Goal: Task Accomplishment & Management: Use online tool/utility

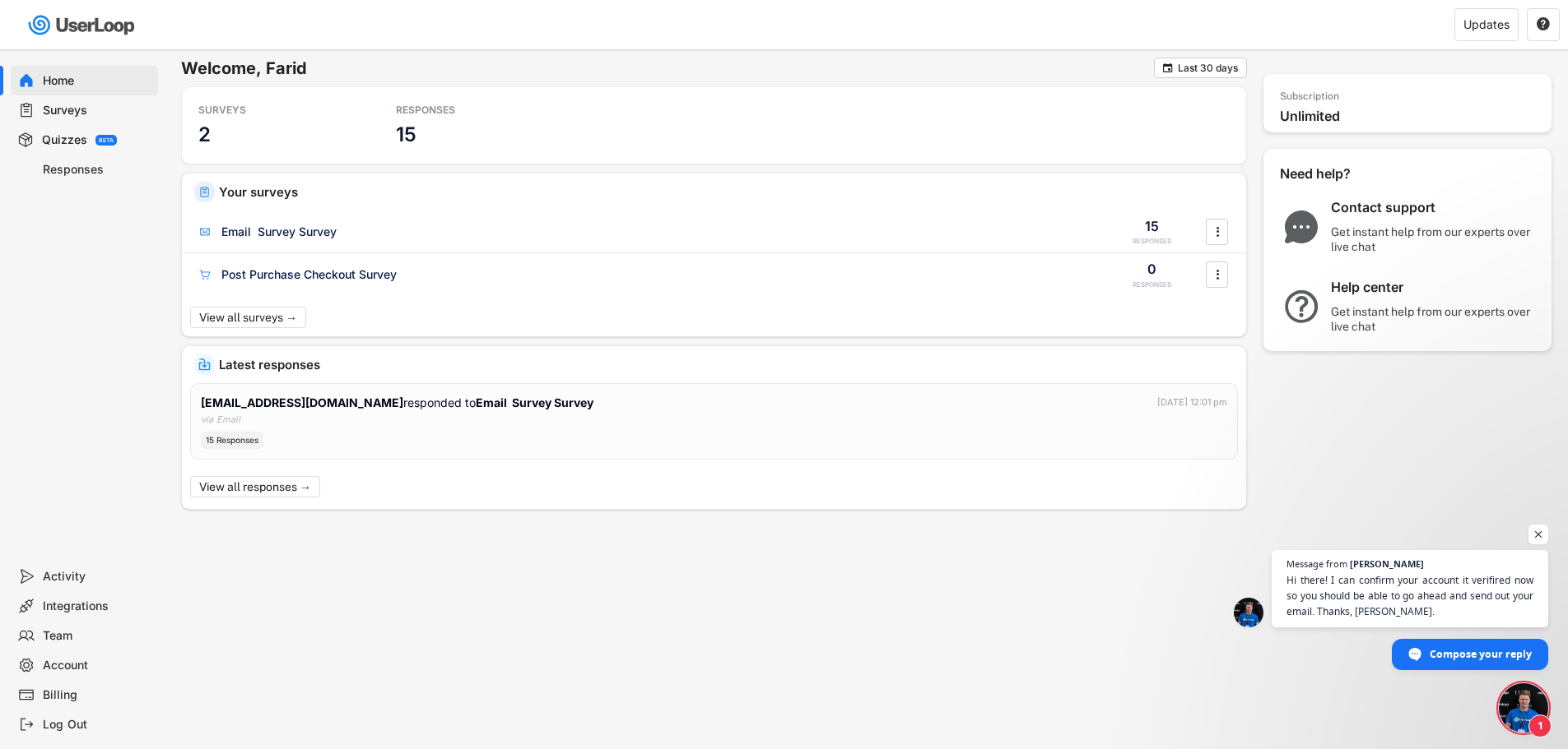
click at [66, 111] on div "Surveys" at bounding box center [97, 111] width 109 height 15
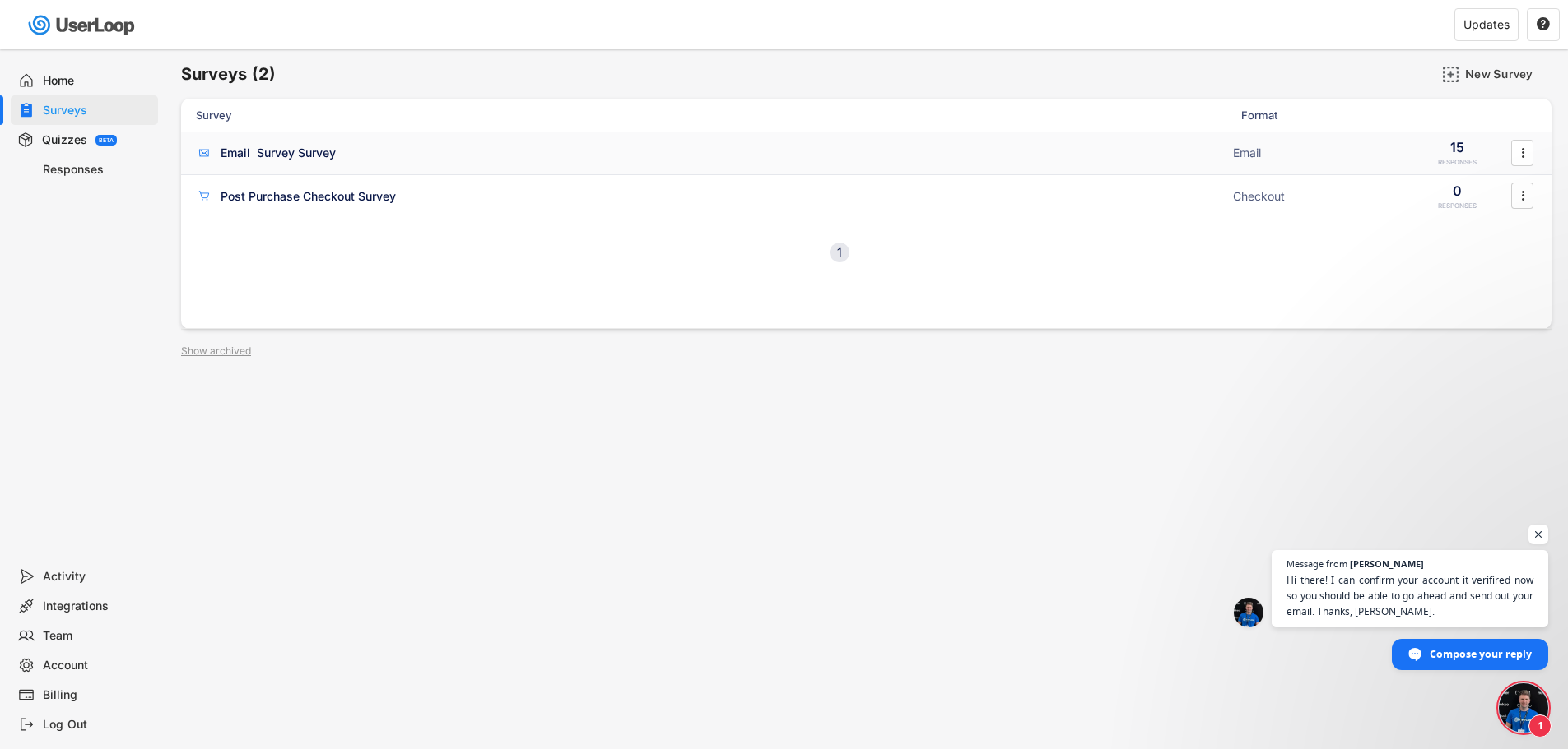
click at [300, 157] on div "Email Survey Survey" at bounding box center [278, 153] width 115 height 16
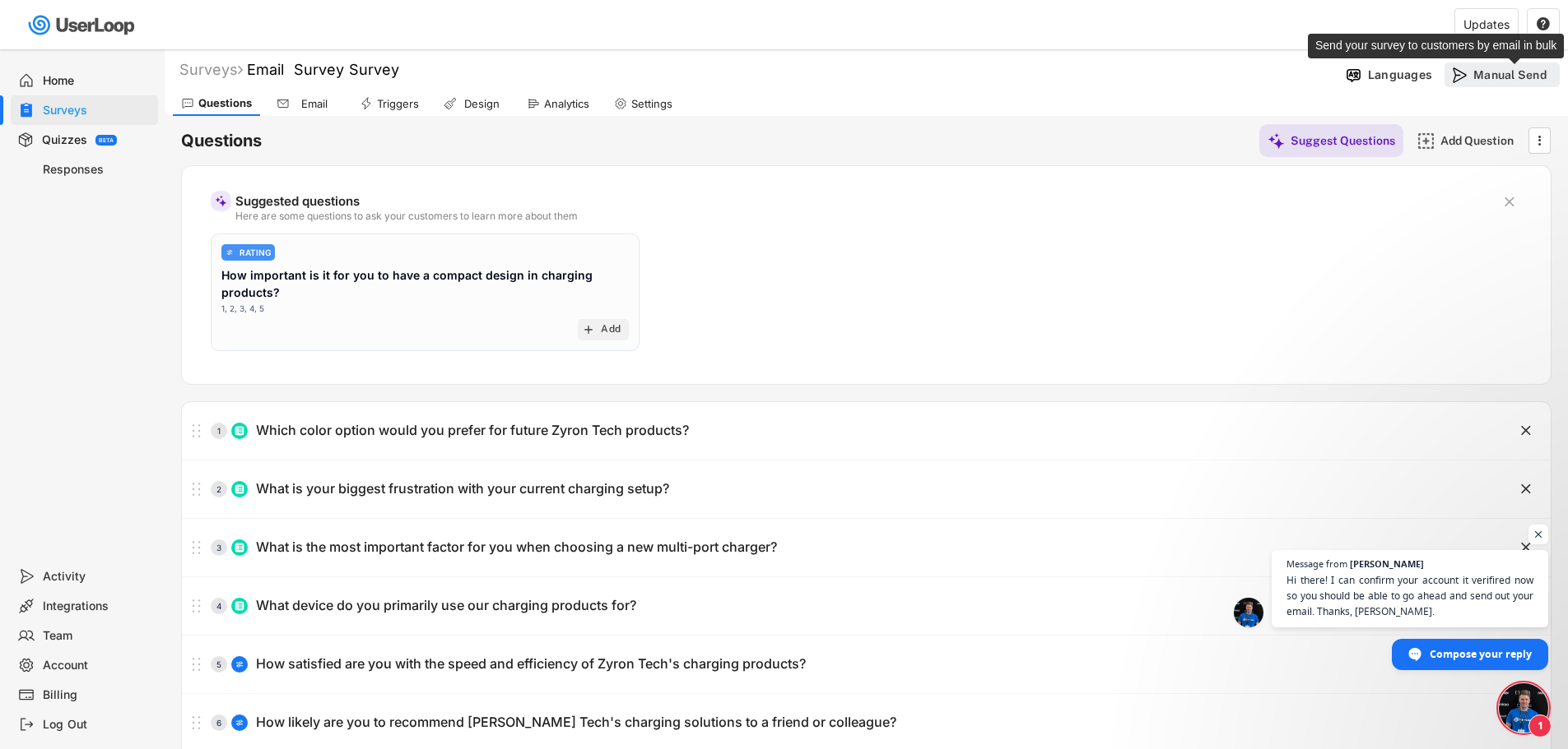
click at [1488, 76] on div "Manual Send" at bounding box center [1514, 75] width 82 height 15
select select ""all_customers""
select select ""30_days""
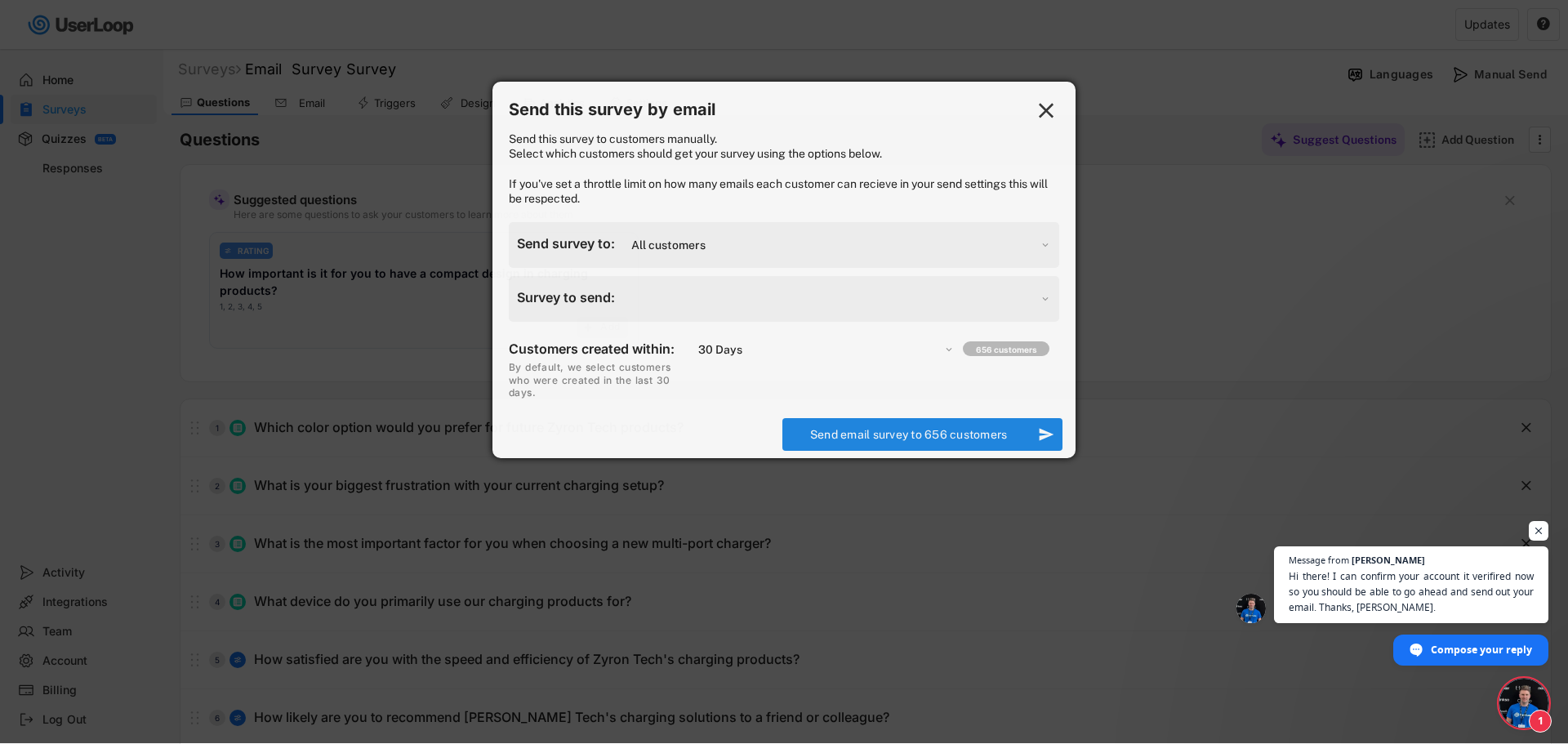
select select ""1348695171700984260__LOOKUP__1758672497280x361026158365507600""
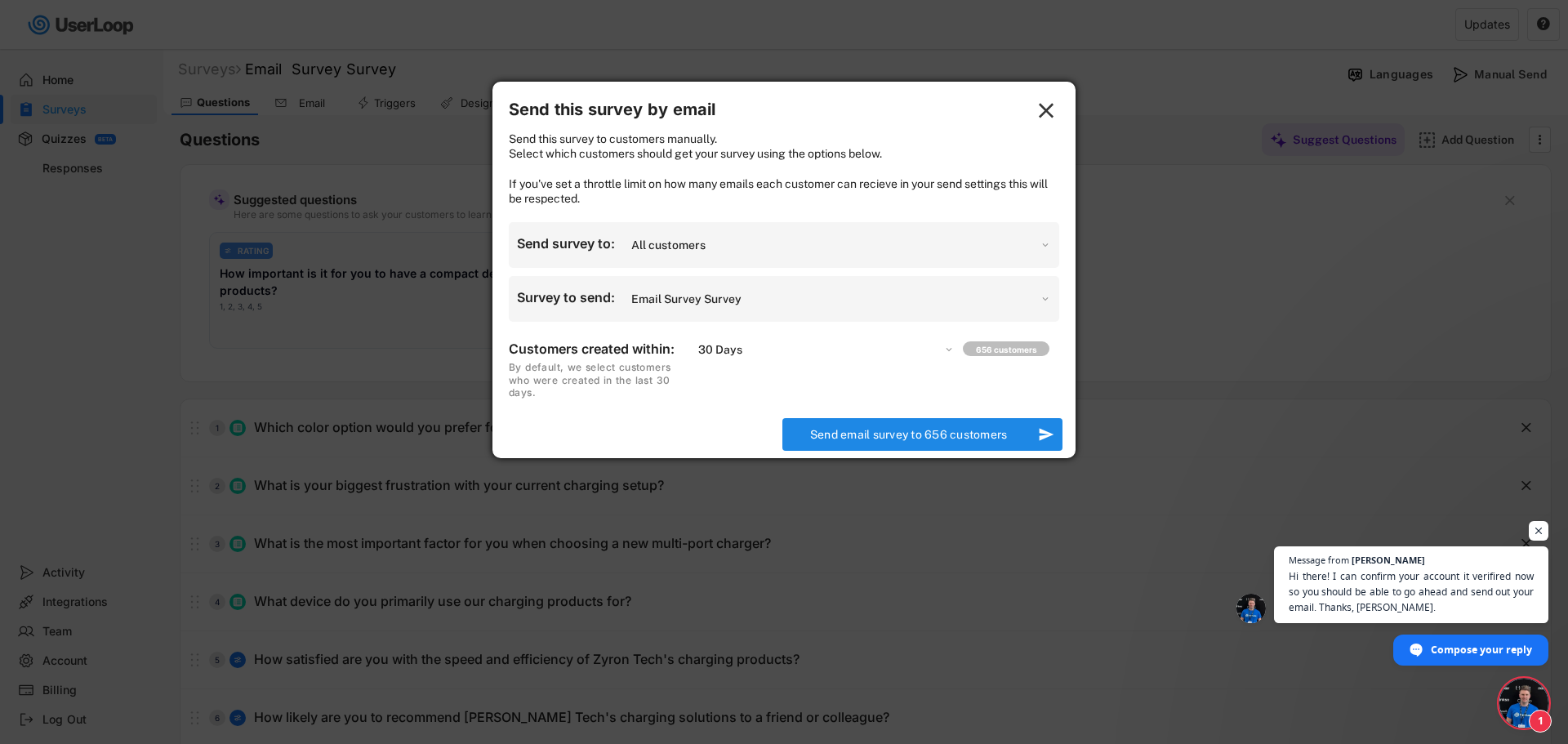
click at [949, 356] on select "Choose an option... 7 Days 14 Days 30 Days 60 Days 90 Days 1 Year" at bounding box center [824, 349] width 260 height 23
click at [694, 353] on select "Choose an option... 7 Days 14 Days 30 Days 60 Days 90 Days 1 Year" at bounding box center [824, 349] width 260 height 23
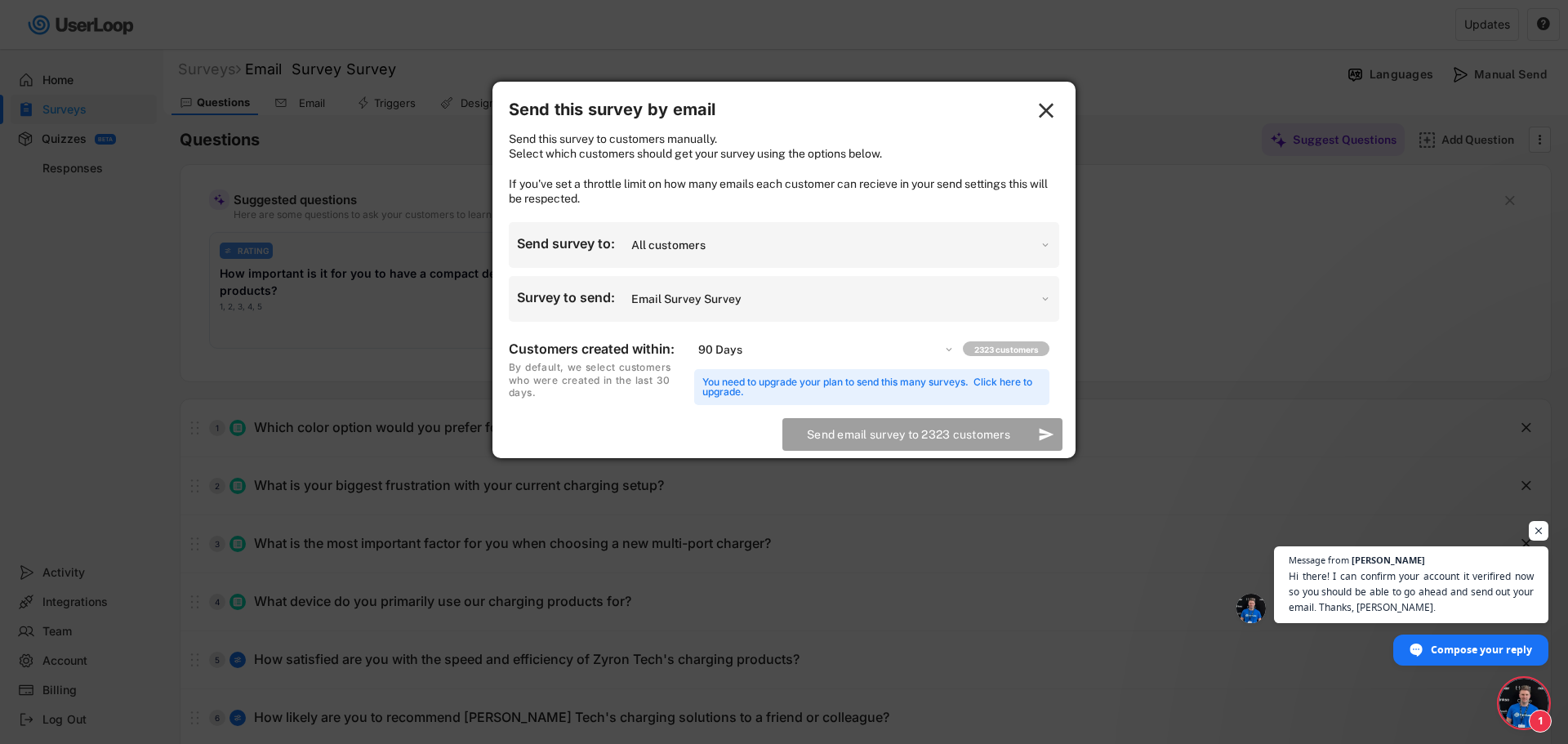
click at [952, 361] on select "Choose an option... 7 Days 14 Days 30 Days 60 Days 90 Days 1 Year" at bounding box center [824, 349] width 260 height 23
select select ""1_year""
click at [694, 353] on select "Choose an option... 7 Days 14 Days 30 Days 60 Days 90 Days 1 Year" at bounding box center [824, 349] width 260 height 23
click at [946, 361] on select "Choose an option... 7 Days 14 Days 30 Days 60 Days 90 Days 1 Year" at bounding box center [824, 349] width 260 height 23
click at [694, 353] on select "Choose an option... 7 Days 14 Days 30 Days 60 Days 90 Days 1 Year" at bounding box center [824, 349] width 260 height 23
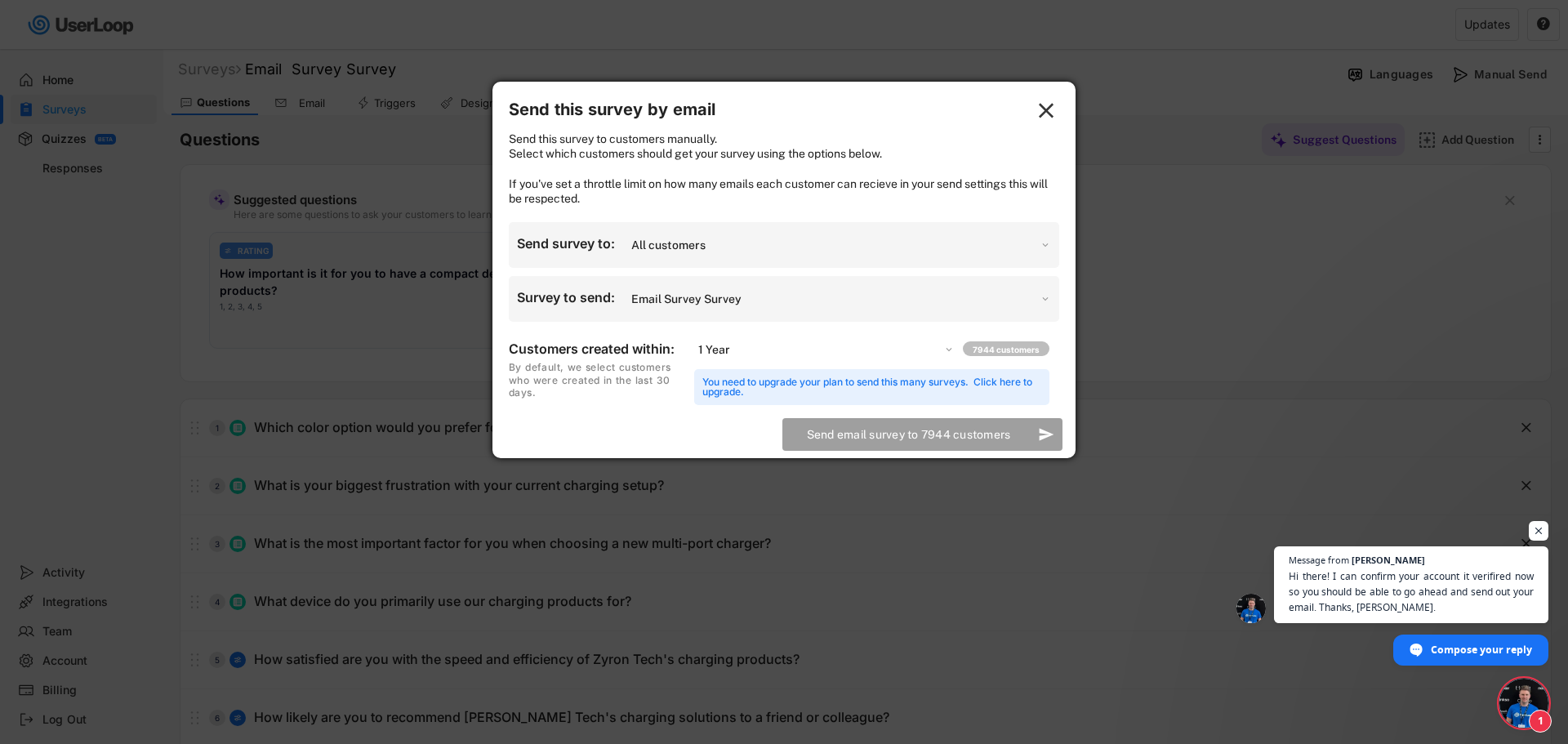
click at [1045, 258] on select "Which customers should we send your email survey to? All customers Customers wh…" at bounding box center [839, 245] width 424 height 26
click at [627, 247] on select "Which customers should we send your email survey to? All customers Customers wh…" at bounding box center [839, 245] width 424 height 26
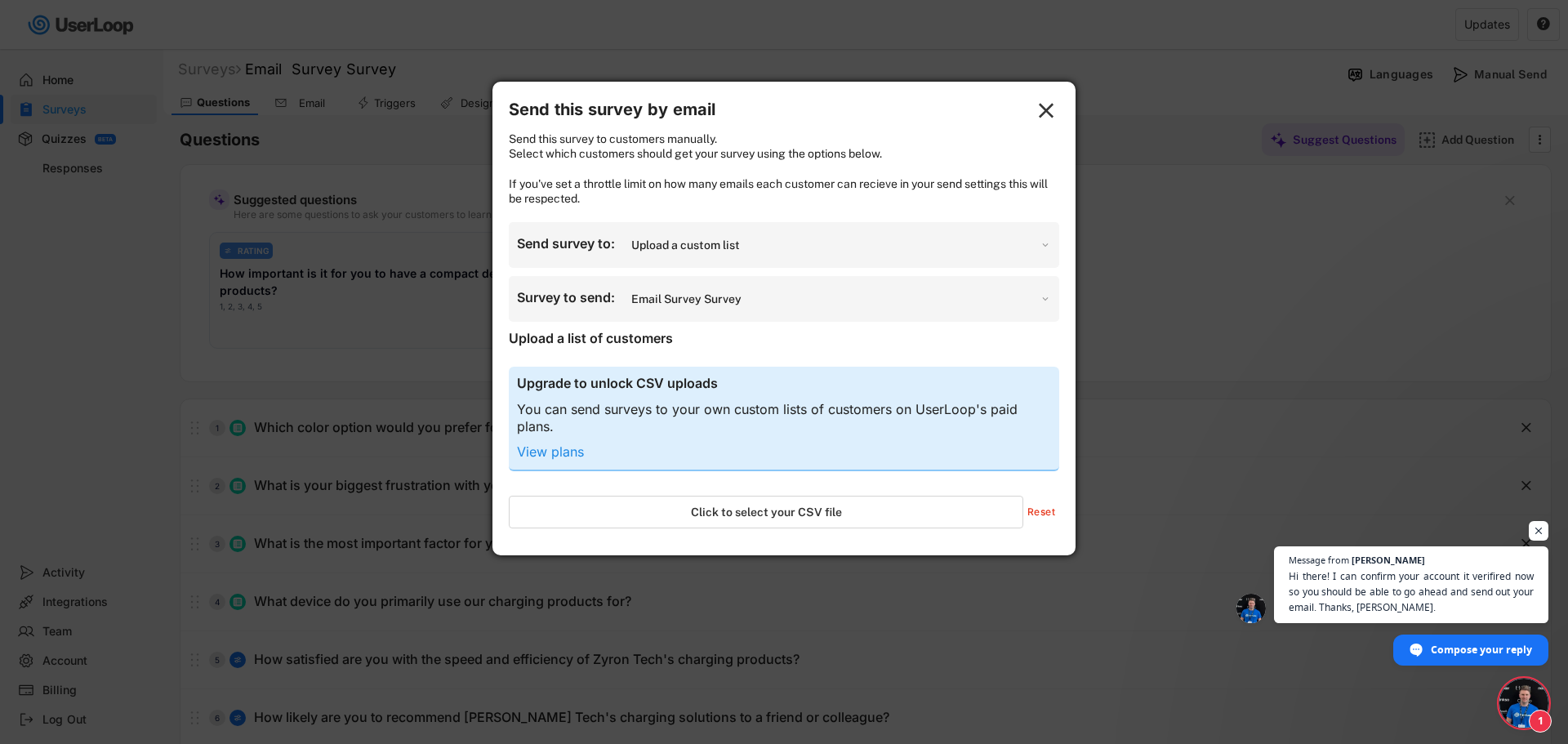
click at [754, 258] on select "Which customers should we send your email survey to? All customers Customers wh…" at bounding box center [839, 245] width 424 height 26
select select ""customers_who_placed_an_order""
click at [627, 247] on select "Which customers should we send your email survey to? All customers Customers wh…" at bounding box center [839, 245] width 424 height 26
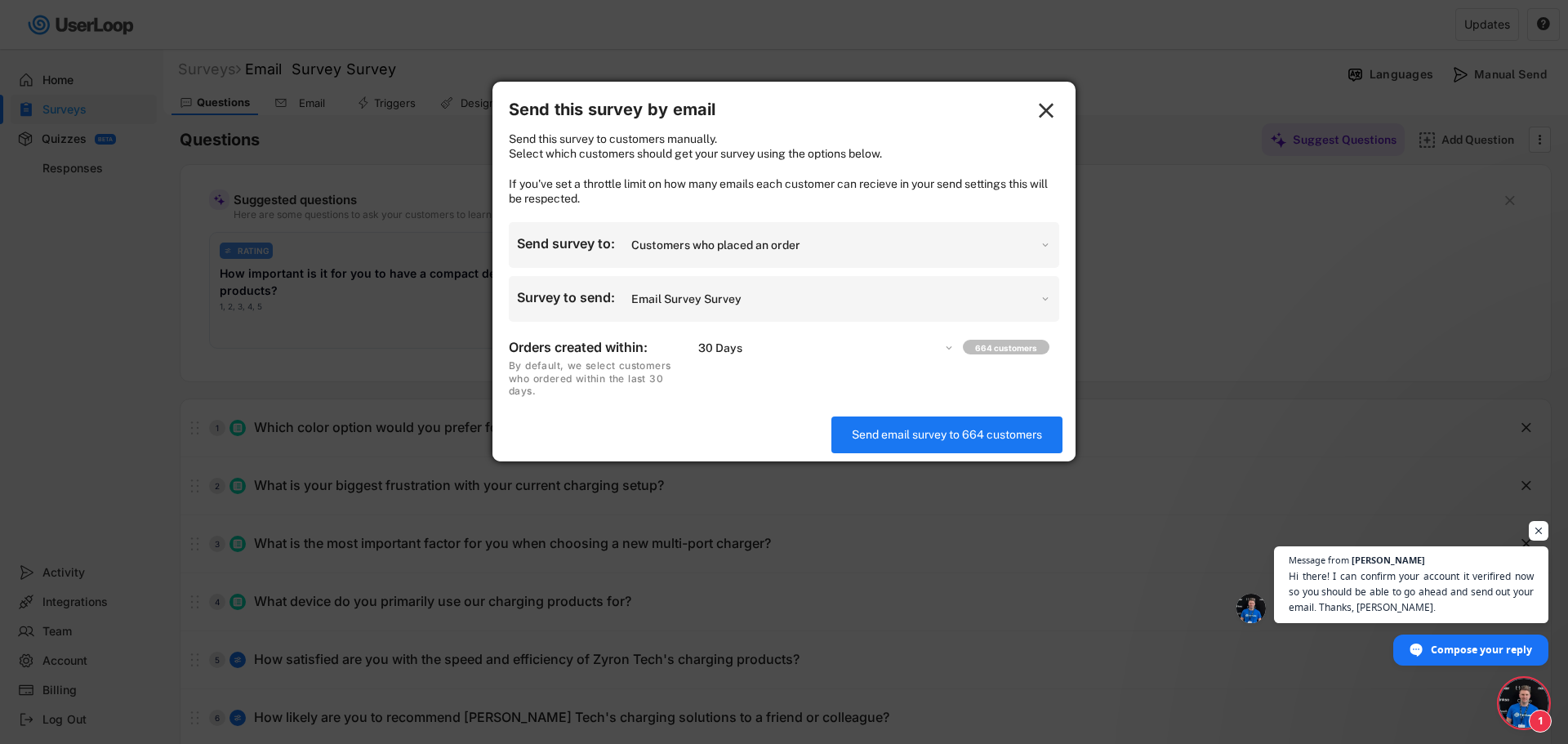
click at [944, 359] on select "Choose an option... 7 Days 14 Days 30 Days 60 Days 90 Days 1 Year" at bounding box center [824, 347] width 260 height 23
click at [694, 352] on select "Choose an option... 7 Days 14 Days 30 Days 60 Days 90 Days 1 Year" at bounding box center [824, 347] width 260 height 23
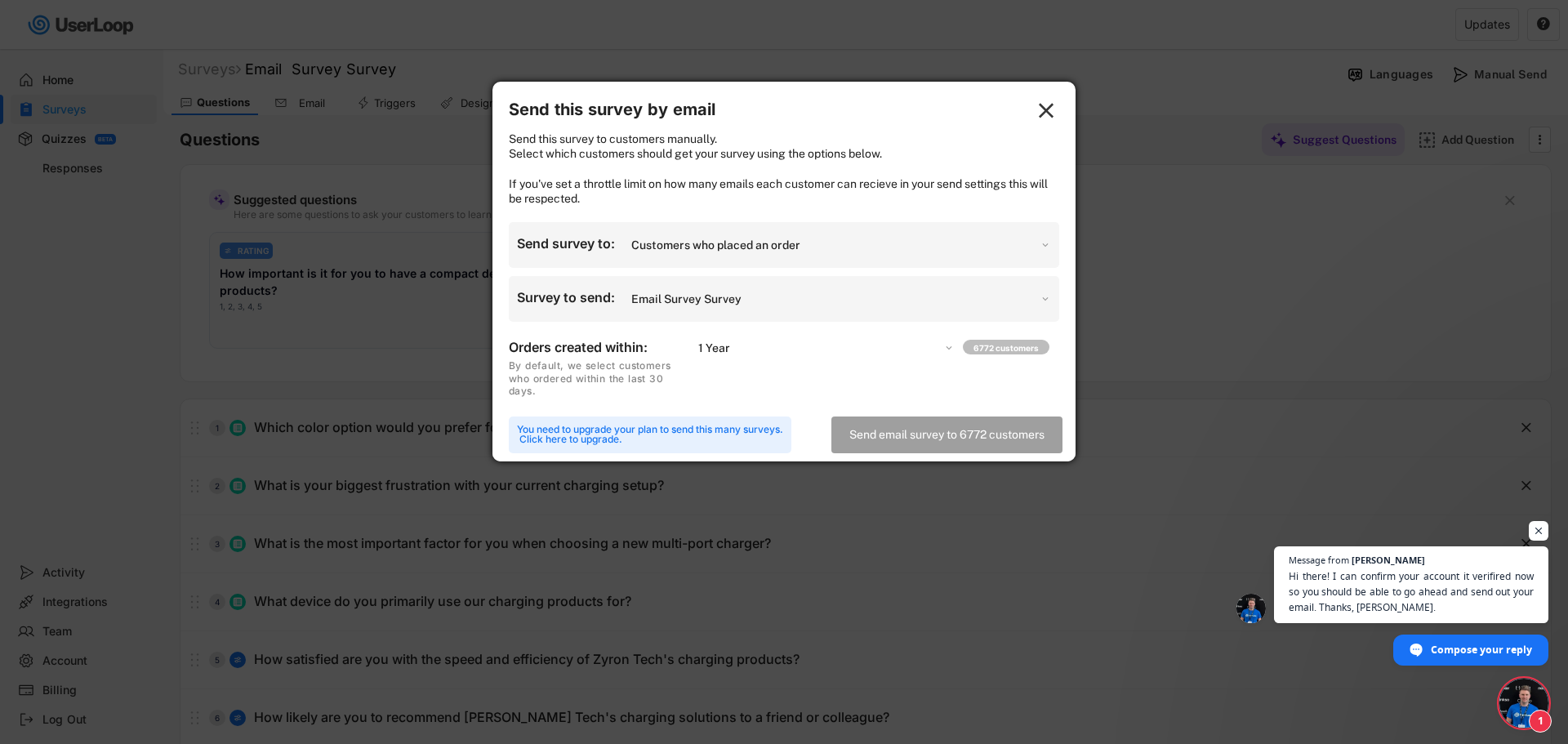
click at [936, 359] on select "Choose an option... 7 Days 14 Days 30 Days 60 Days 90 Days 1 Year" at bounding box center [824, 347] width 260 height 23
click at [694, 352] on select "Choose an option... 7 Days 14 Days 30 Days 60 Days 90 Days 1 Year" at bounding box center [824, 347] width 260 height 23
click at [807, 359] on select "Choose an option... 7 Days 14 Days 30 Days 60 Days 90 Days 1 Year" at bounding box center [824, 347] width 260 height 23
click at [694, 352] on select "Choose an option... 7 Days 14 Days 30 Days 60 Days 90 Days 1 Year" at bounding box center [824, 347] width 260 height 23
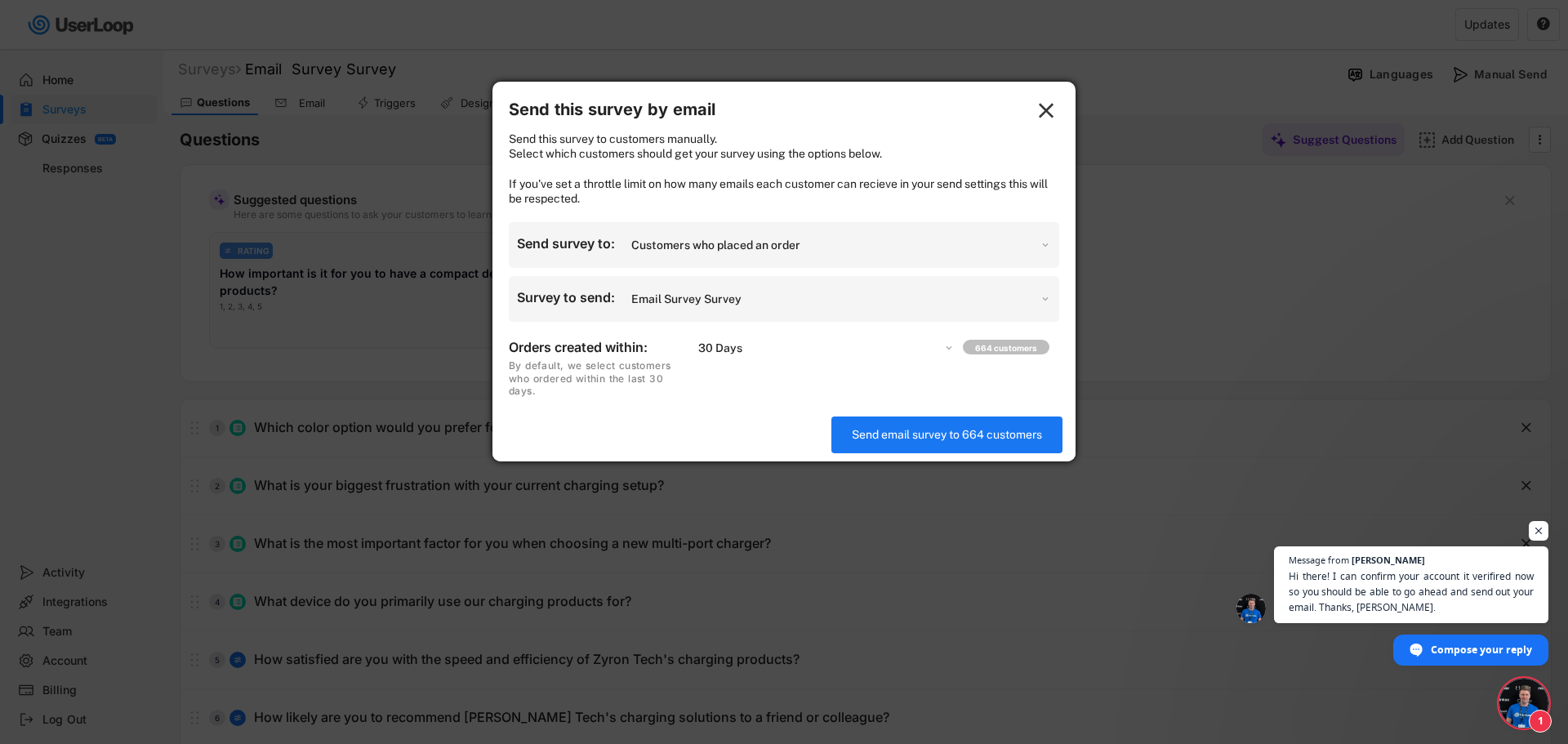
click at [797, 358] on select "Choose an option... 7 Days 14 Days 30 Days 60 Days 90 Days 1 Year" at bounding box center [824, 347] width 260 height 23
select select ""60_days""
click at [694, 352] on select "Choose an option... 7 Days 14 Days 30 Days 60 Days 90 Days 1 Year" at bounding box center [824, 347] width 260 height 23
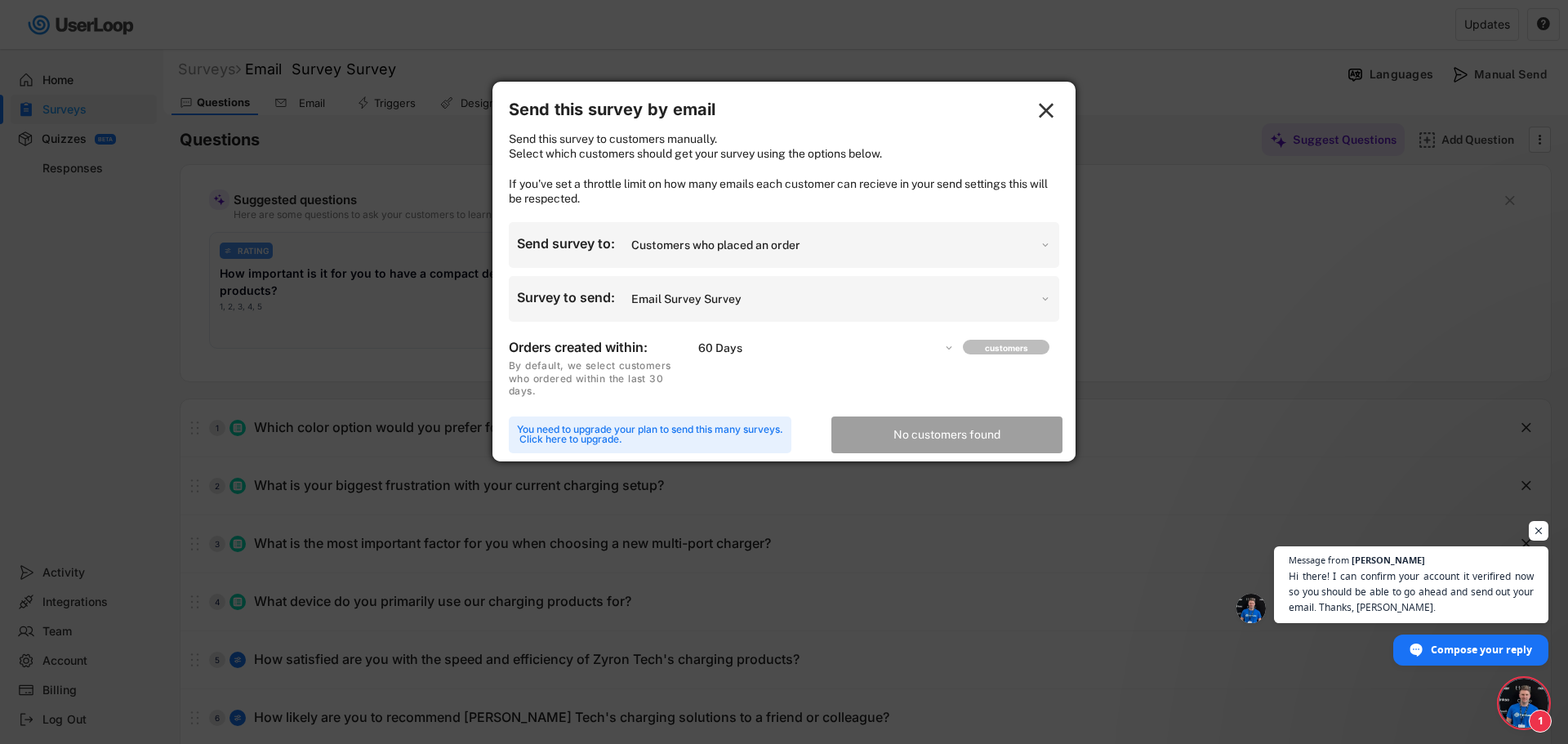
click at [765, 258] on select "Which customers should we send your email survey to? All customers Customers wh…" at bounding box center [839, 245] width 424 height 26
select select ""all_customers""
click at [627, 247] on select "Which customers should we send your email survey to? All customers Customers wh…" at bounding box center [839, 245] width 424 height 26
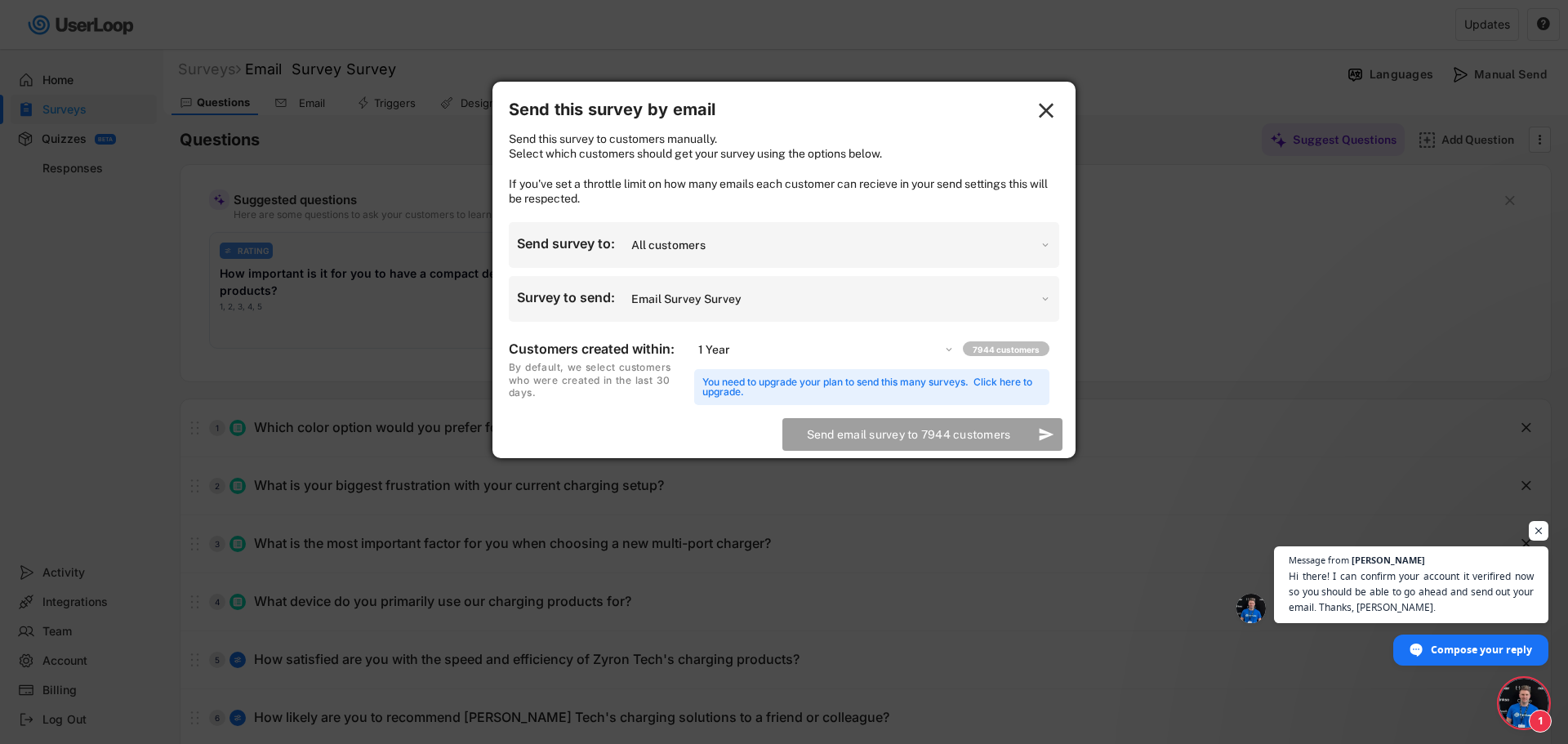
click at [736, 361] on select "Choose an option... 7 Days 14 Days 30 Days 60 Days 90 Days 1 Year" at bounding box center [824, 349] width 260 height 23
select select ""90_days""
click at [694, 353] on select "Choose an option... 7 Days 14 Days 30 Days 60 Days 90 Days 1 Year" at bounding box center [824, 349] width 260 height 23
